Goal: Find specific page/section: Find specific page/section

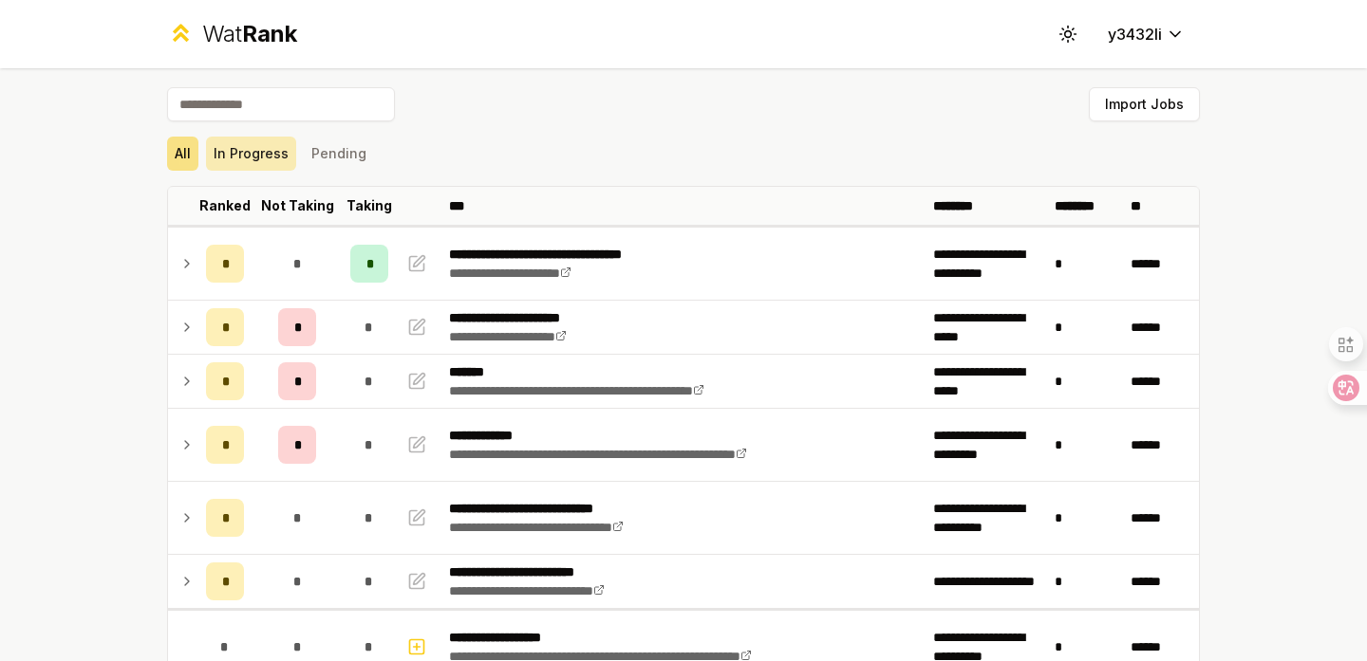
click at [235, 159] on button "In Progress" at bounding box center [251, 154] width 90 height 34
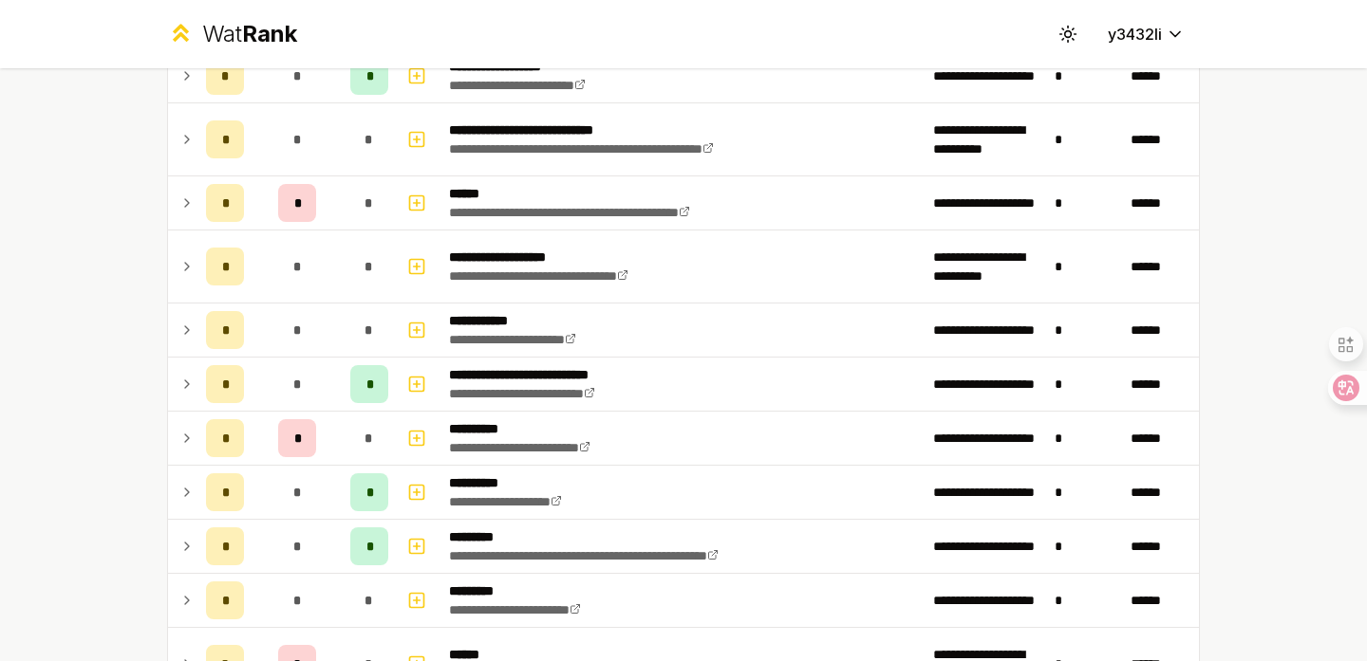
scroll to position [536, 0]
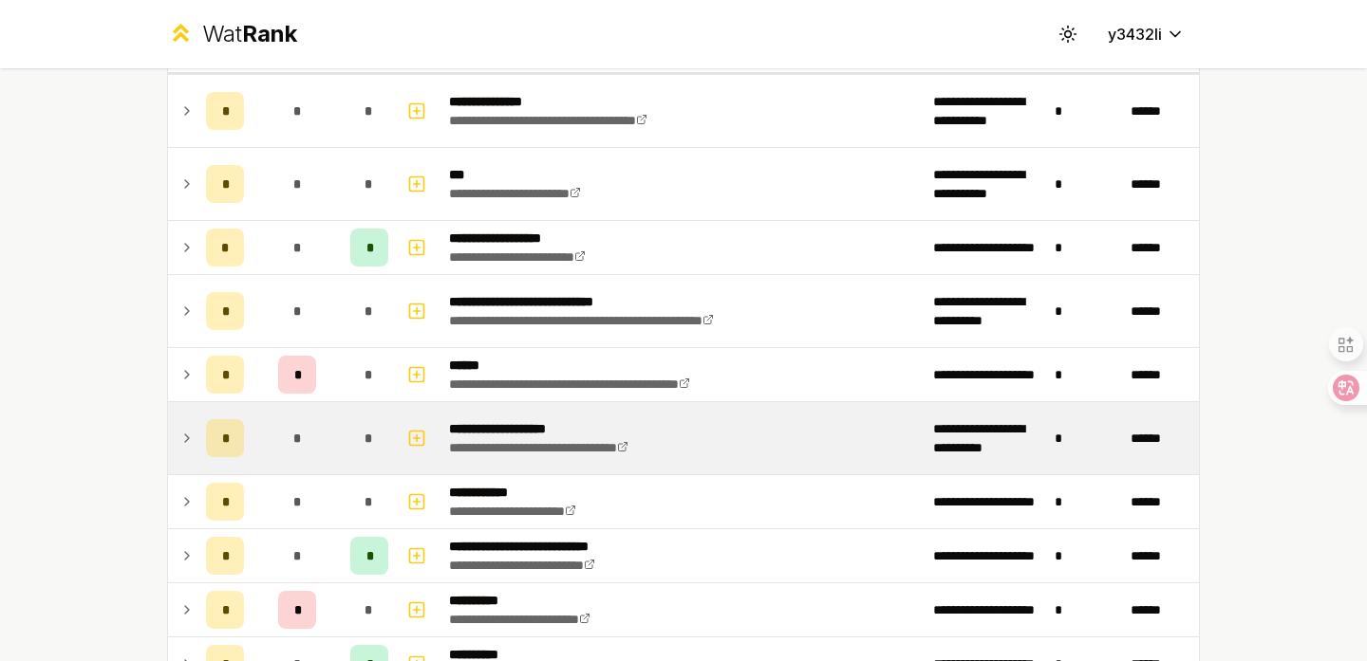
click at [177, 435] on td at bounding box center [183, 438] width 30 height 72
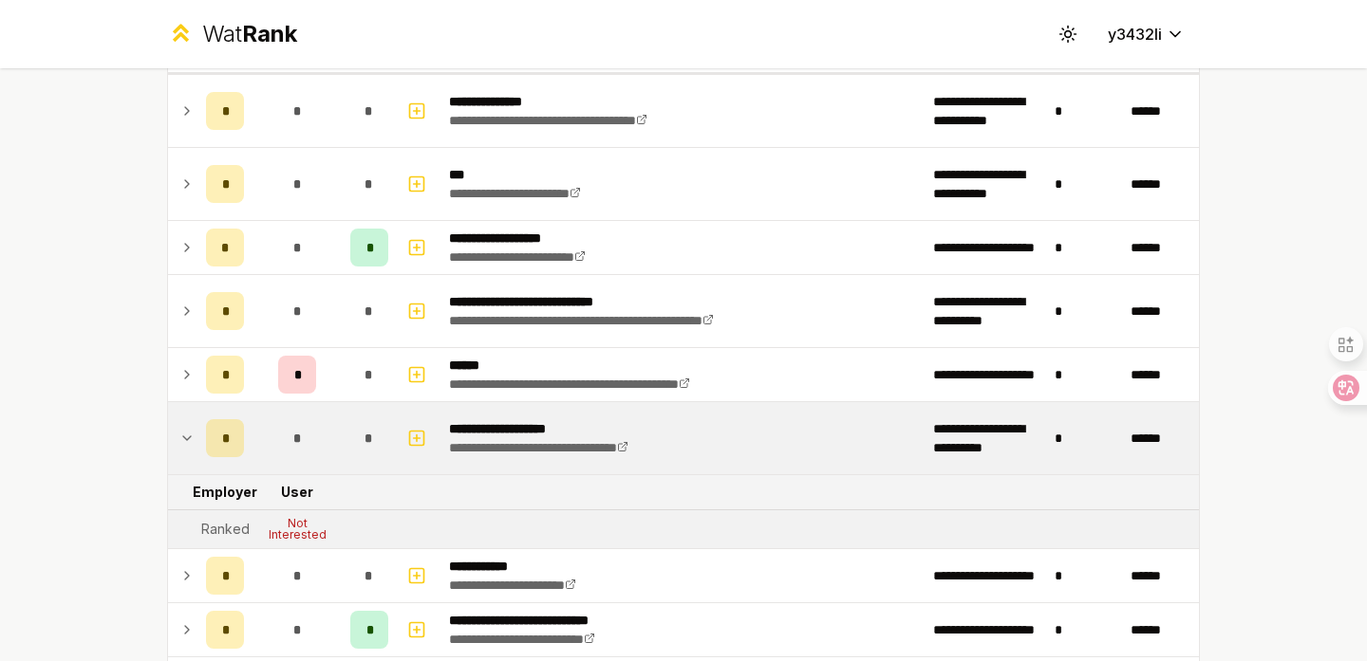
click at [177, 435] on td at bounding box center [183, 438] width 30 height 72
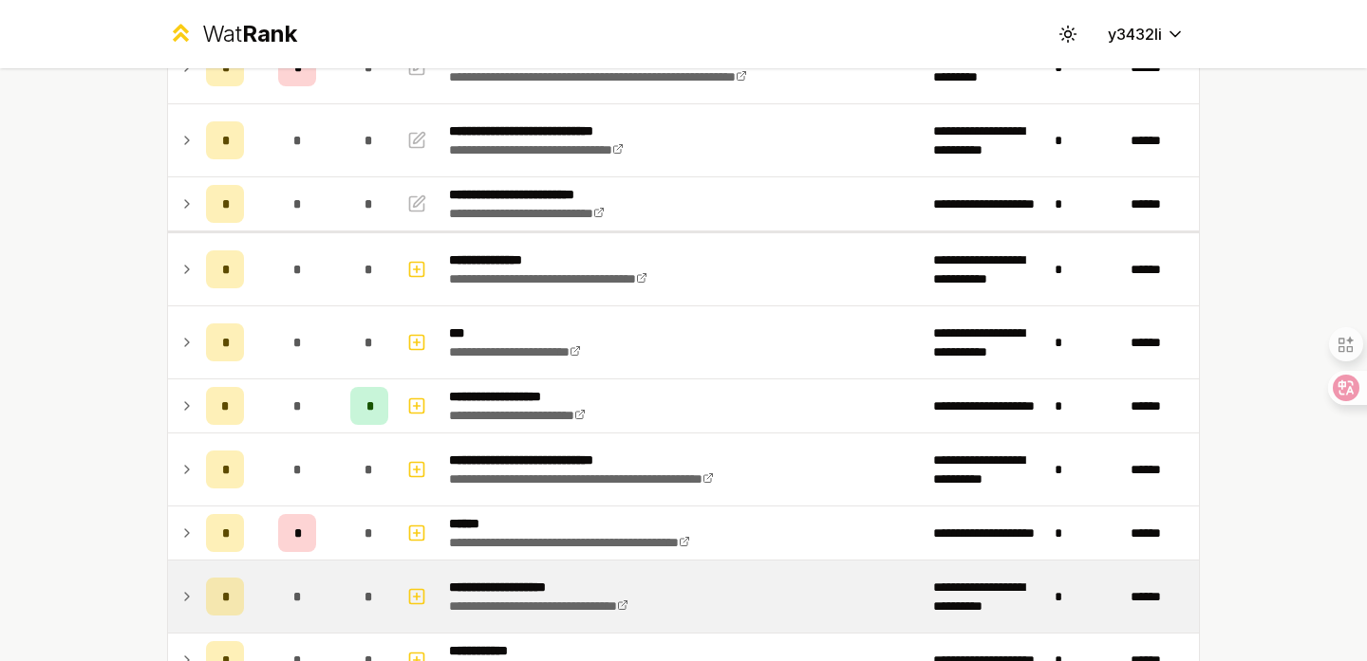
scroll to position [370, 0]
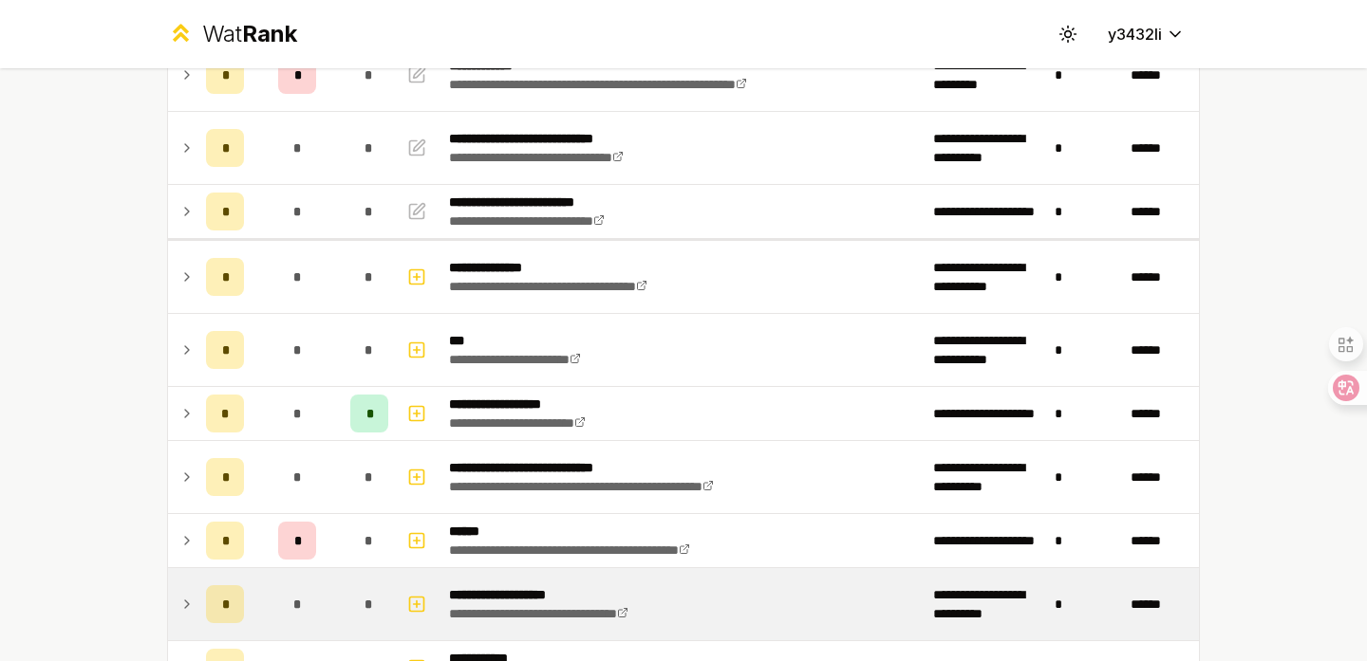
click at [194, 595] on icon at bounding box center [186, 604] width 15 height 23
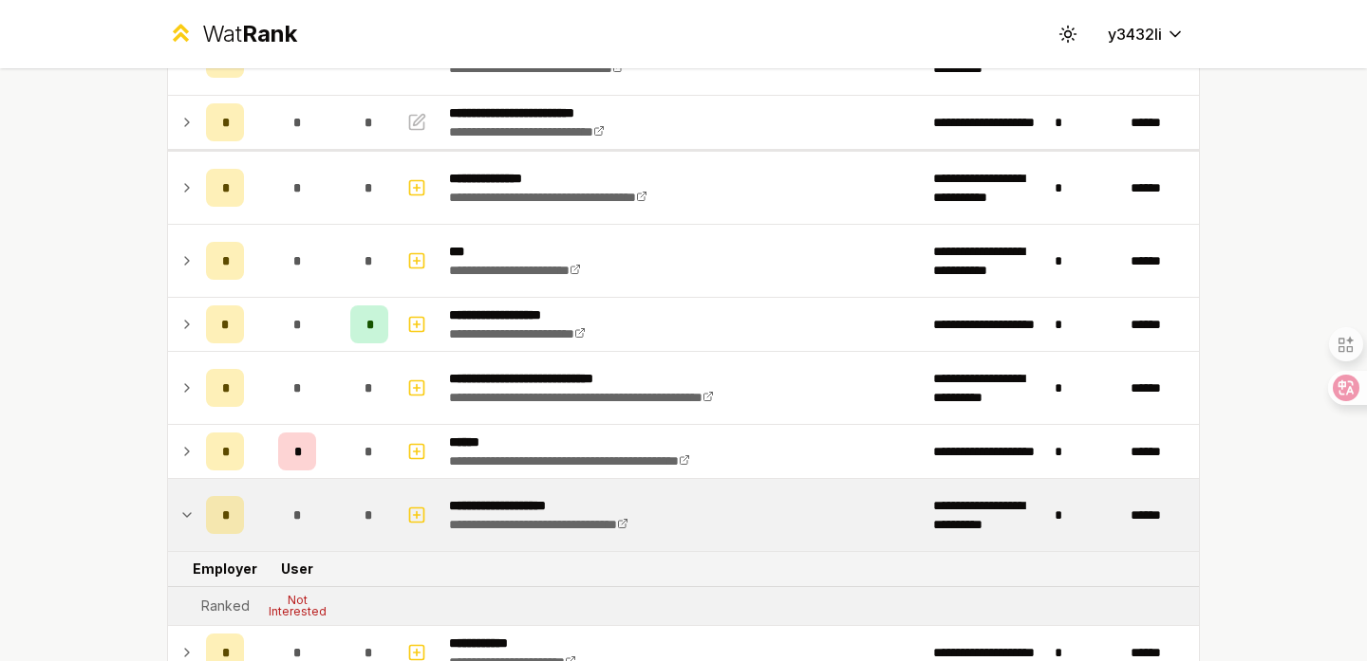
scroll to position [462, 0]
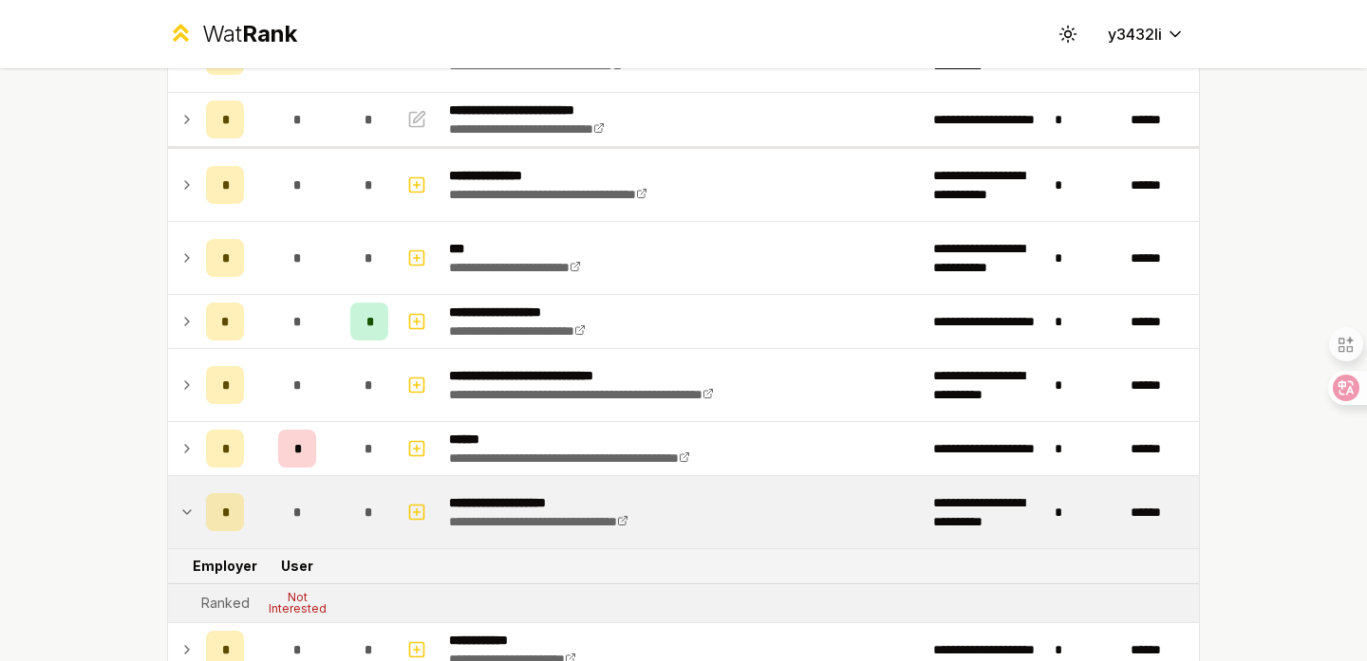
click at [196, 514] on td at bounding box center [183, 512] width 30 height 72
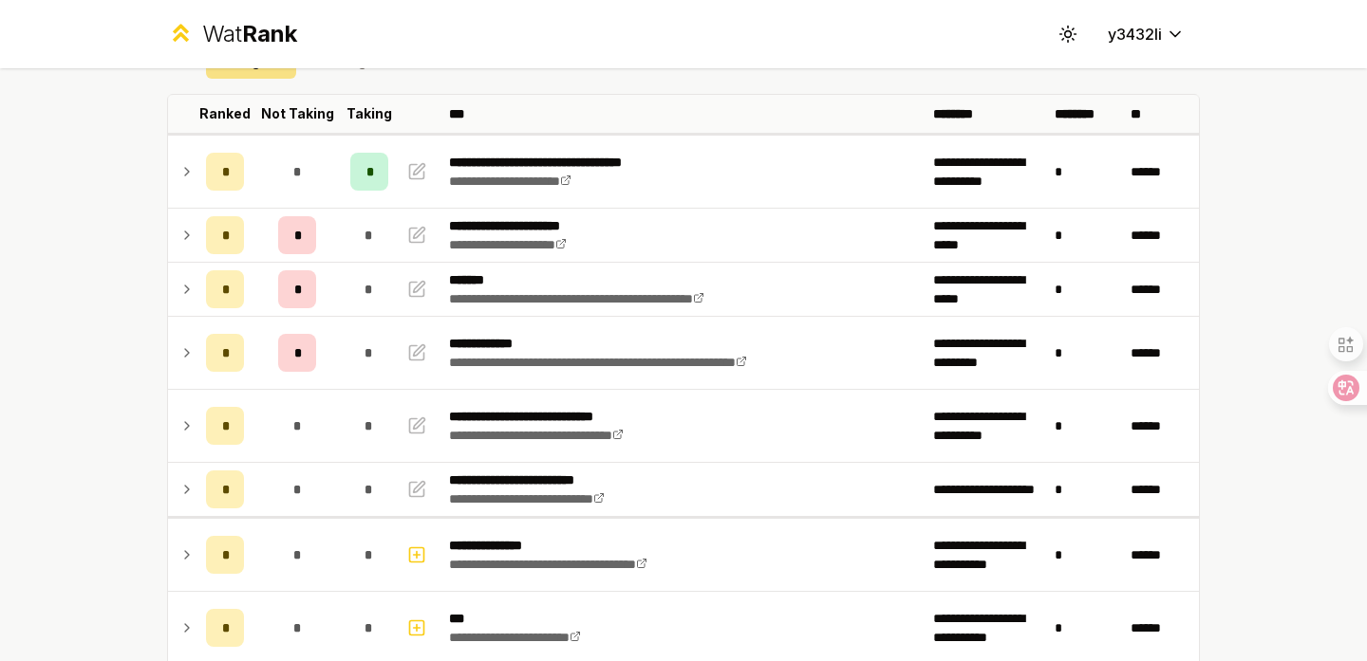
scroll to position [20, 0]
